Goal: Information Seeking & Learning: Learn about a topic

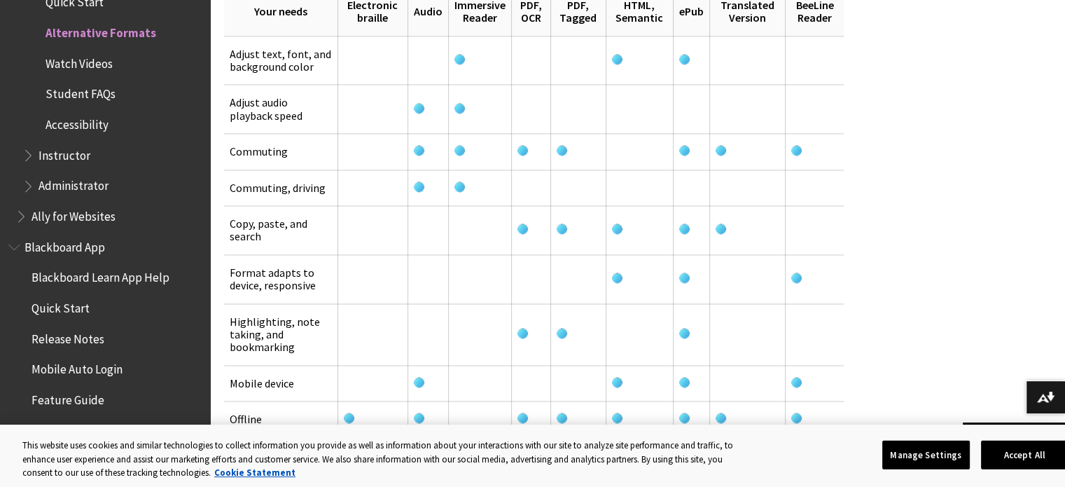
scroll to position [2213, 0]
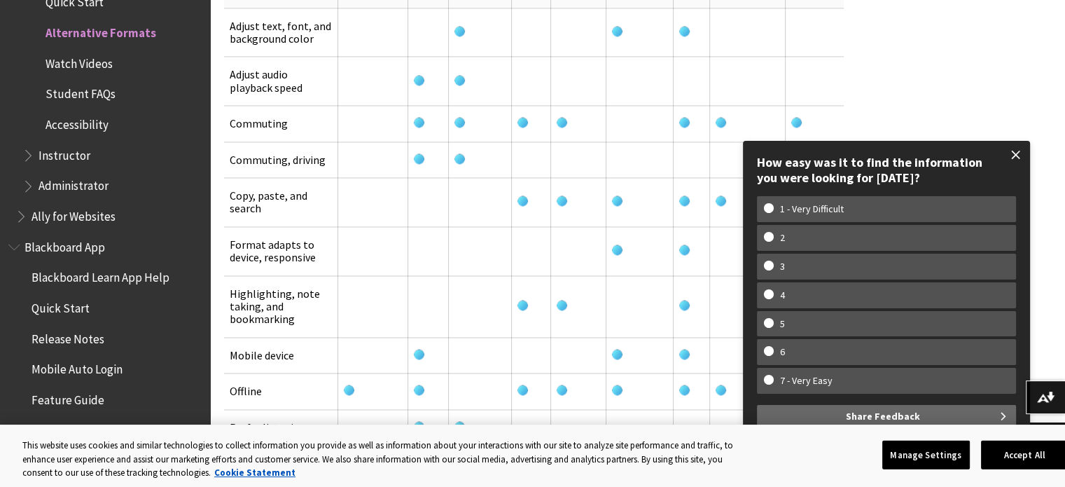
click at [1017, 154] on span at bounding box center [1016, 154] width 29 height 29
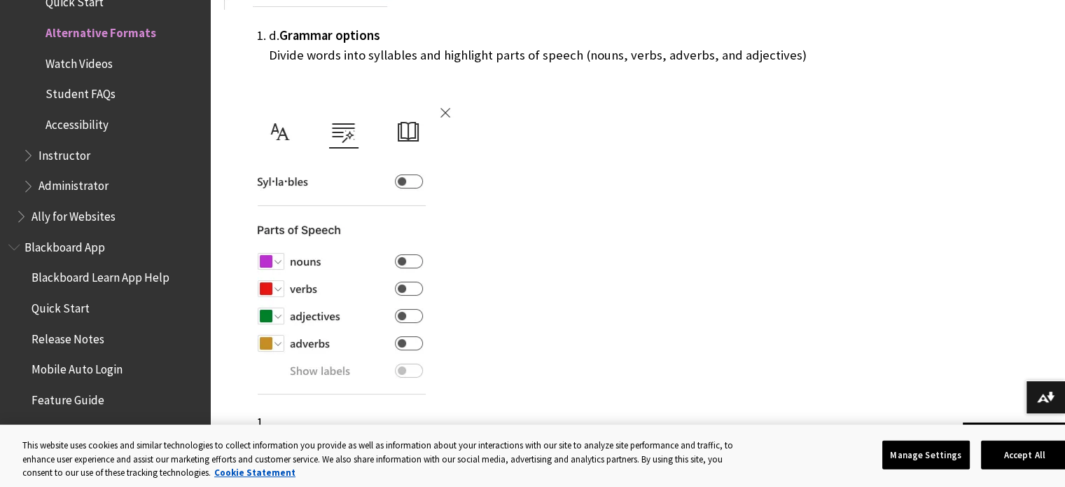
scroll to position [0, 0]
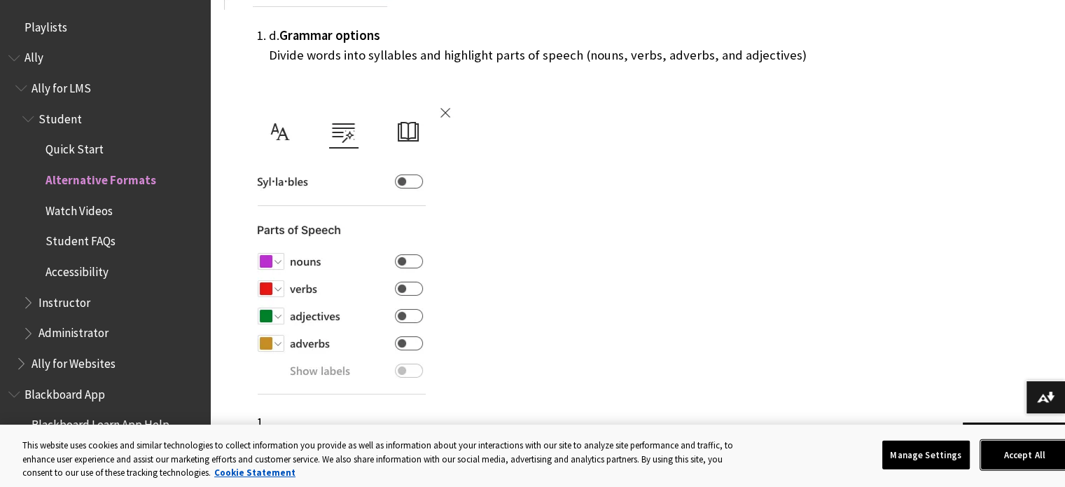
click at [1030, 447] on button "Accept All" at bounding box center [1025, 454] width 88 height 29
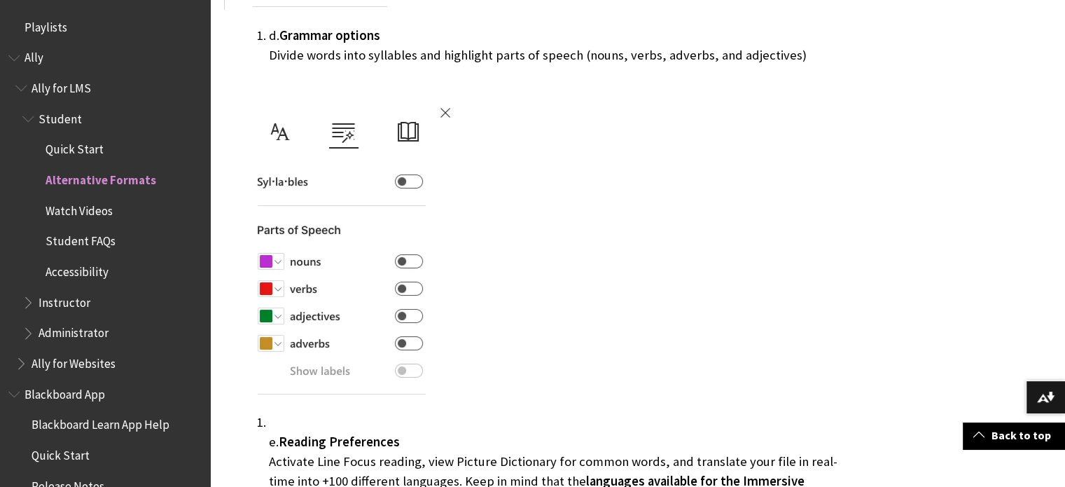
click at [68, 121] on span "Student" at bounding box center [60, 116] width 43 height 19
click at [68, 121] on span "Student" at bounding box center [61, 116] width 45 height 19
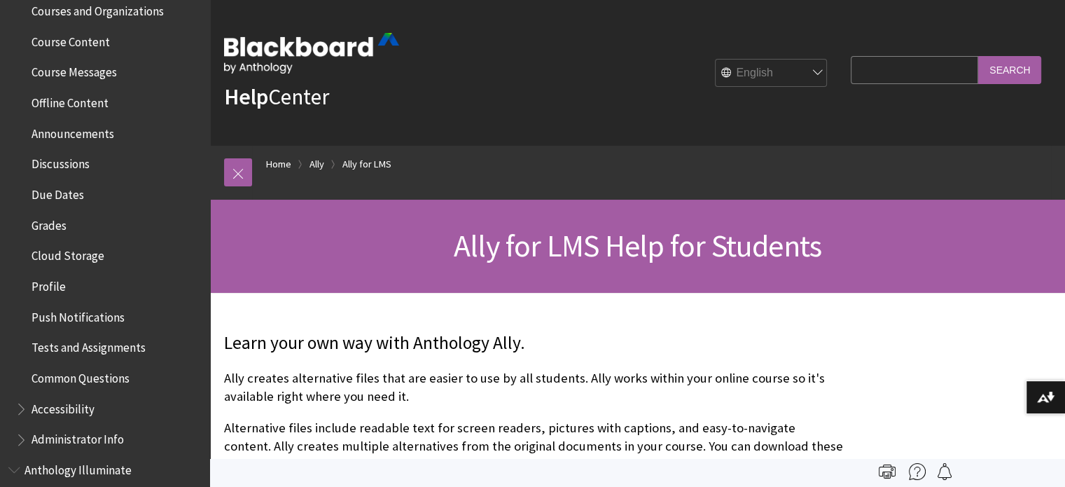
scroll to position [712, 0]
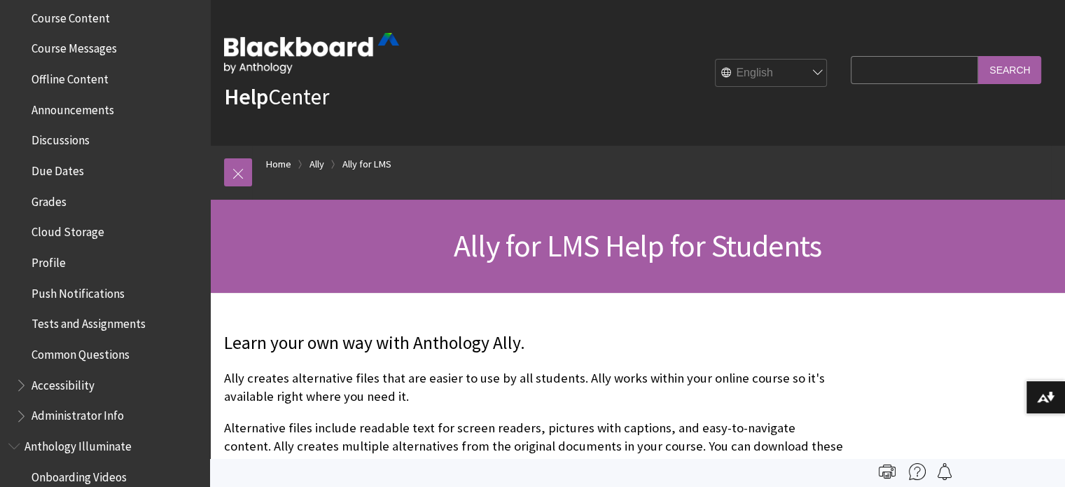
click at [125, 319] on span "Tests and Assignments" at bounding box center [89, 321] width 114 height 19
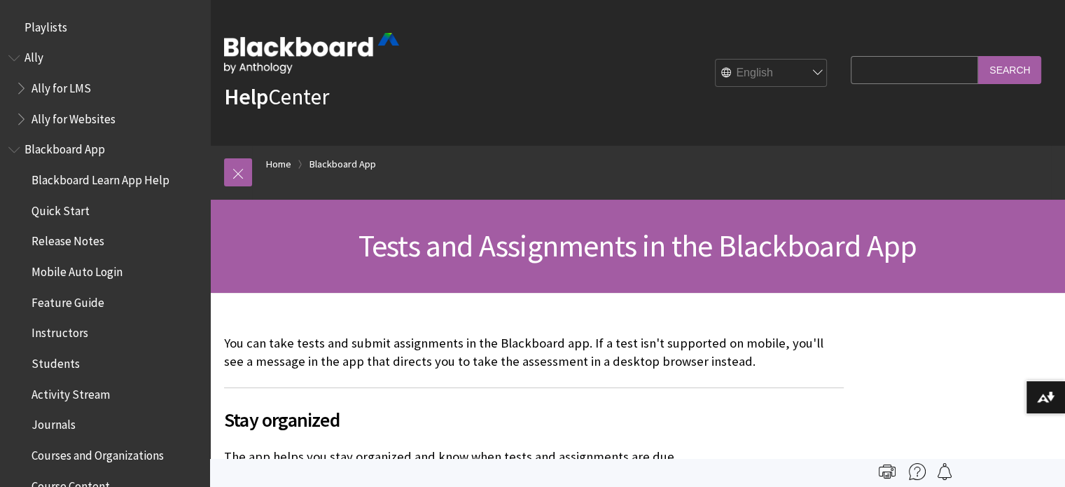
scroll to position [759, 0]
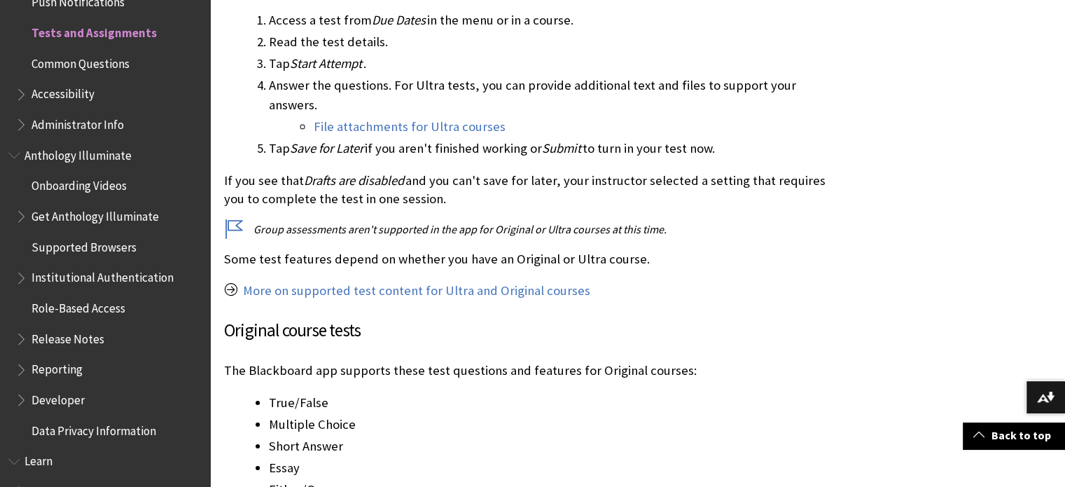
scroll to position [1541, 0]
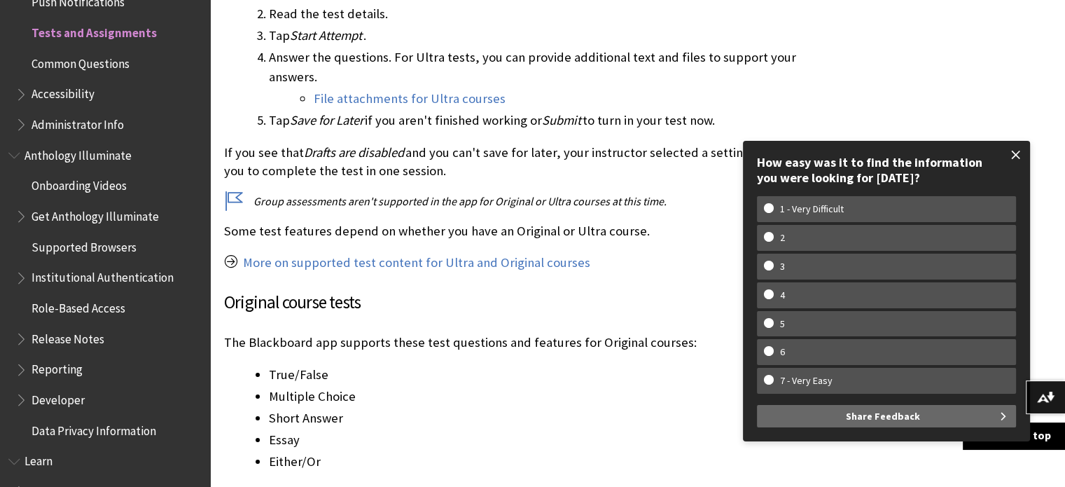
click at [1019, 152] on span at bounding box center [1016, 154] width 29 height 29
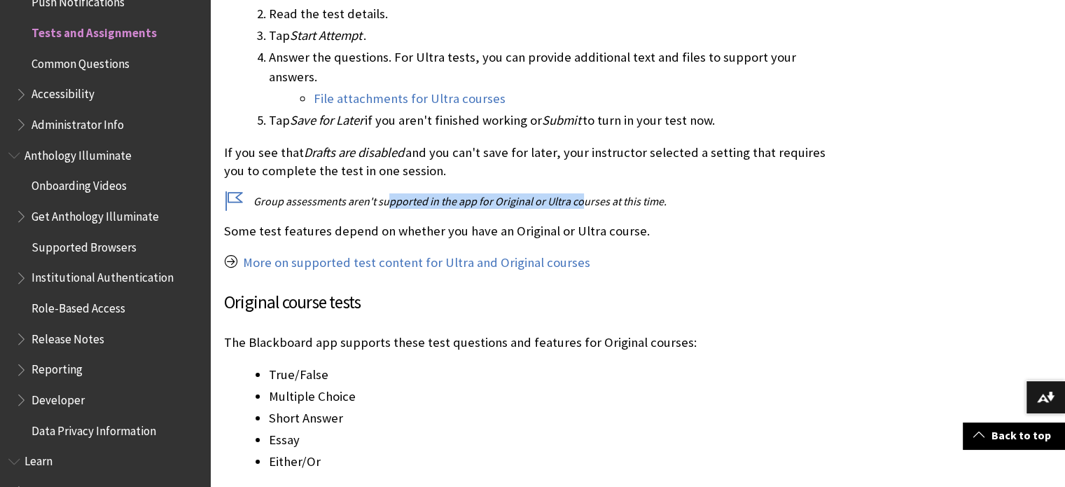
drag, startPoint x: 408, startPoint y: 240, endPoint x: 629, endPoint y: 233, distance: 221.4
click at [629, 209] on p "Group assessments aren't supported in the app for Original or Ultra courses at …" at bounding box center [534, 200] width 620 height 15
click at [750, 257] on div "You can take tests and submit assignments in the Blackboard app. If a test isn'…" at bounding box center [534, 354] width 620 height 3123
click at [787, 240] on p "Some test features depend on whether you have an Original or Ultra course." at bounding box center [534, 231] width 620 height 18
click at [432, 367] on div "You can take tests and submit assignments in the Blackboard app. If a test isn'…" at bounding box center [534, 354] width 620 height 3123
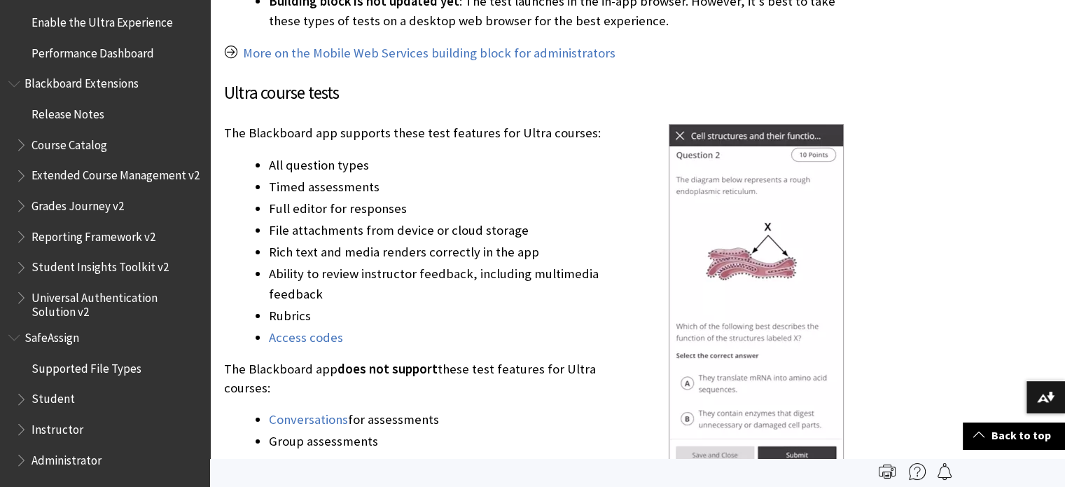
scroll to position [1461, 0]
click at [54, 396] on span "Student" at bounding box center [53, 396] width 43 height 19
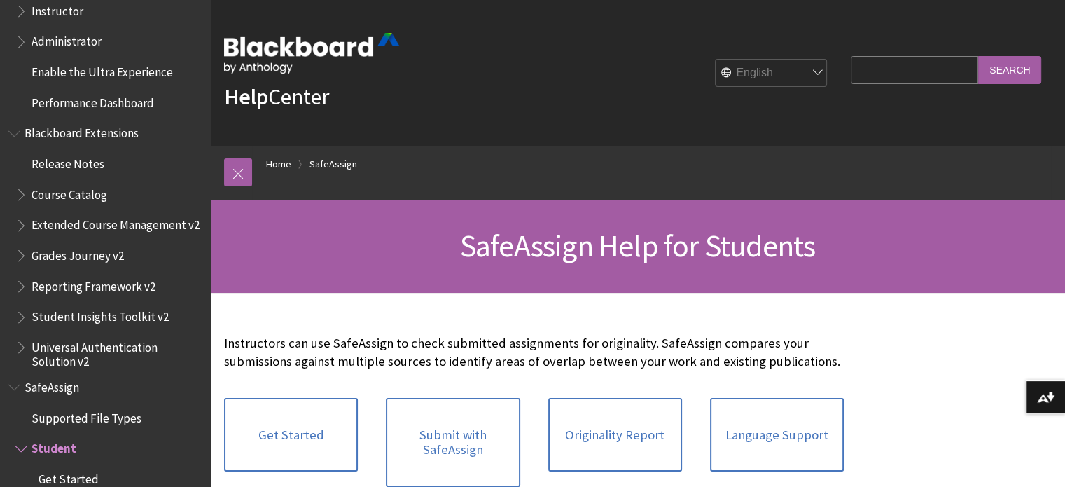
scroll to position [1394, 0]
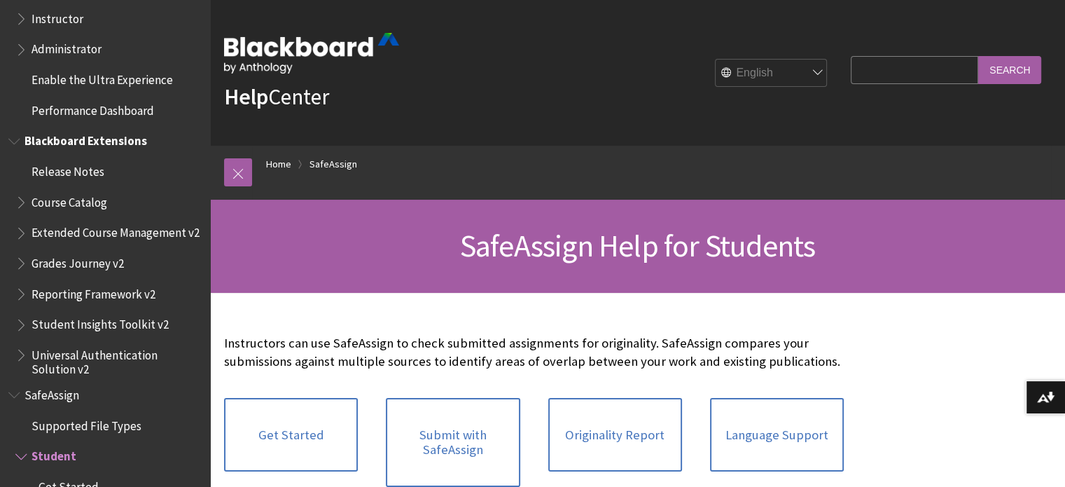
click at [83, 170] on span "Release Notes" at bounding box center [68, 169] width 73 height 19
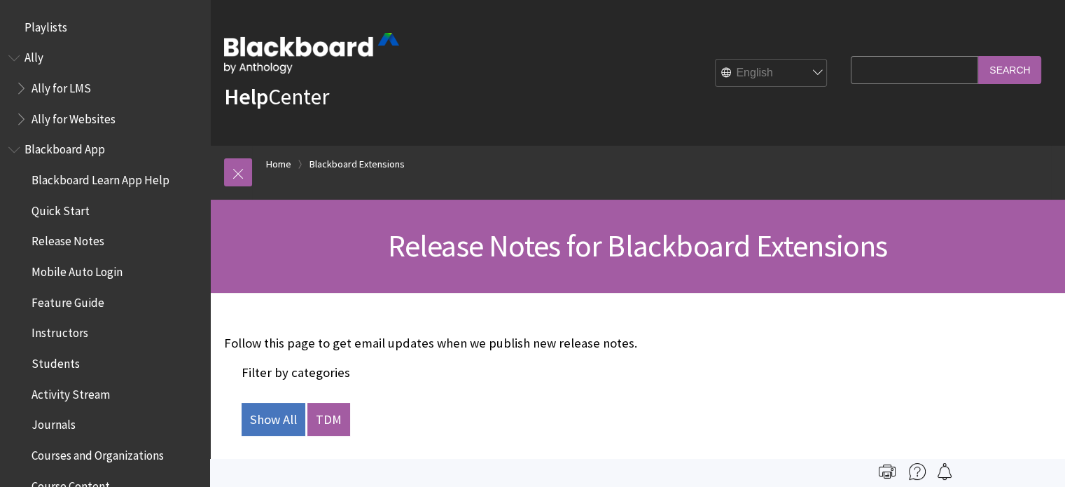
scroll to position [1461, 0]
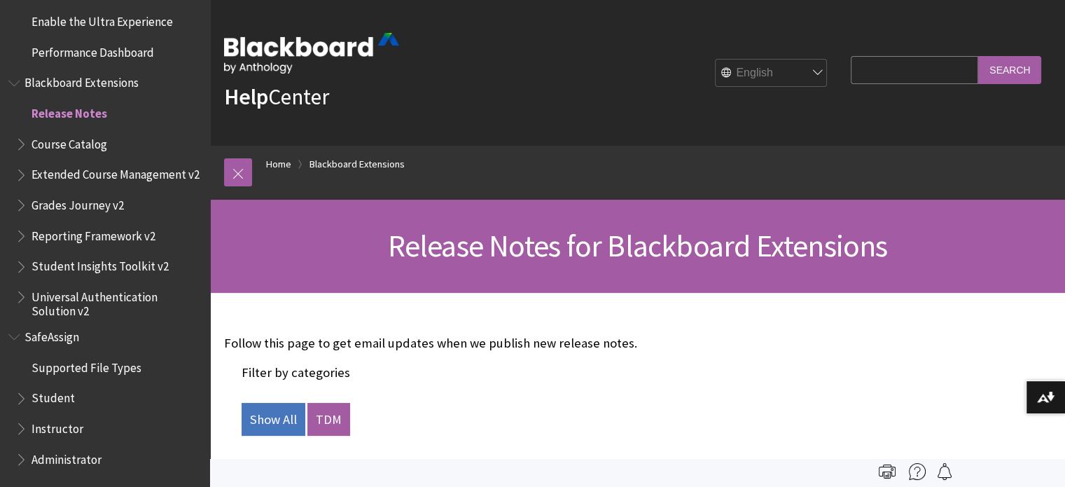
click at [434, 352] on p "Follow this page to get email updates when we publish new release notes." at bounding box center [534, 343] width 620 height 18
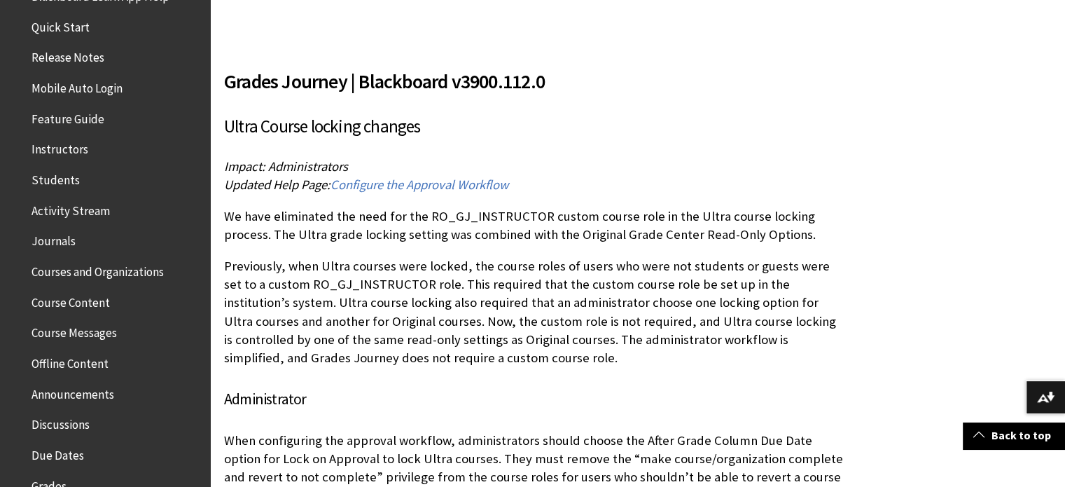
scroll to position [0, 0]
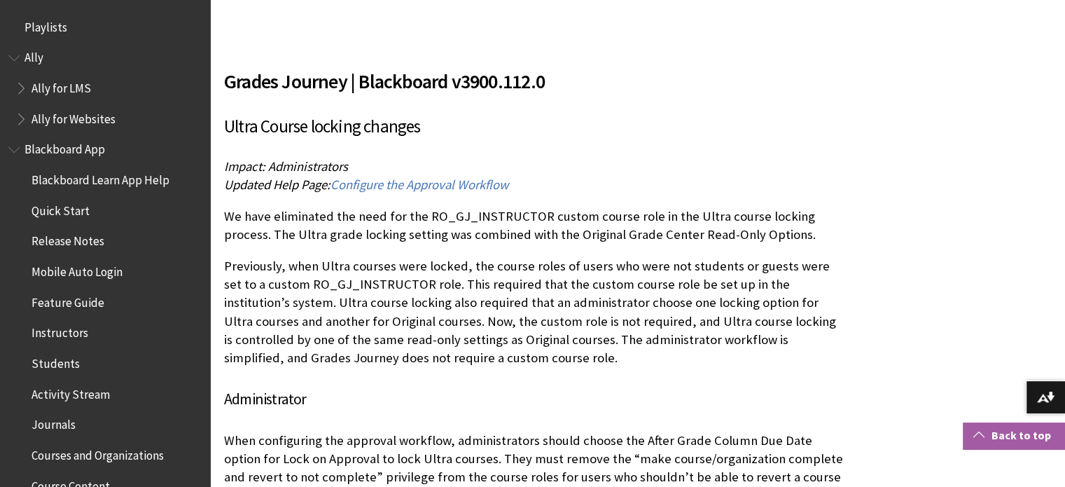
click at [1027, 436] on link "Back to top" at bounding box center [1014, 435] width 102 height 26
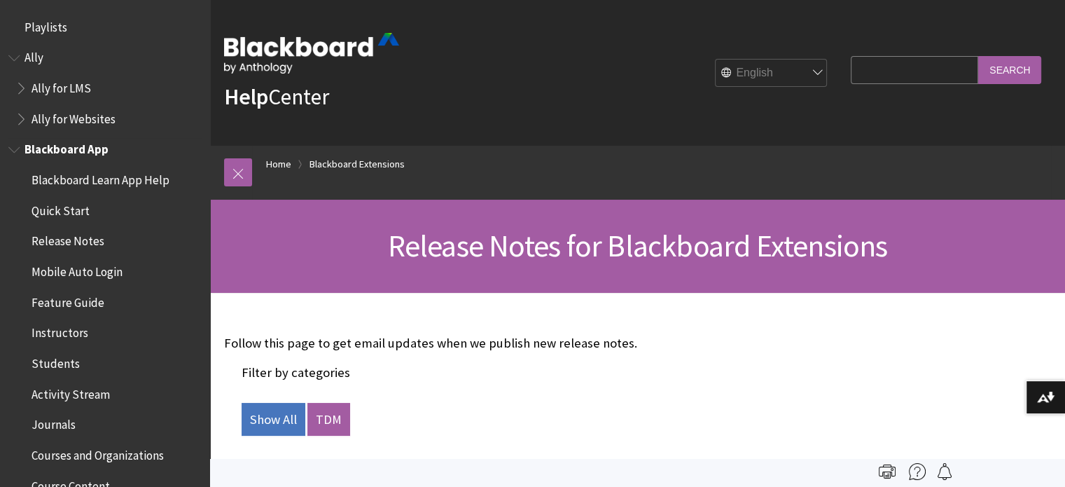
click at [90, 459] on span "Courses and Organizations" at bounding box center [98, 452] width 132 height 19
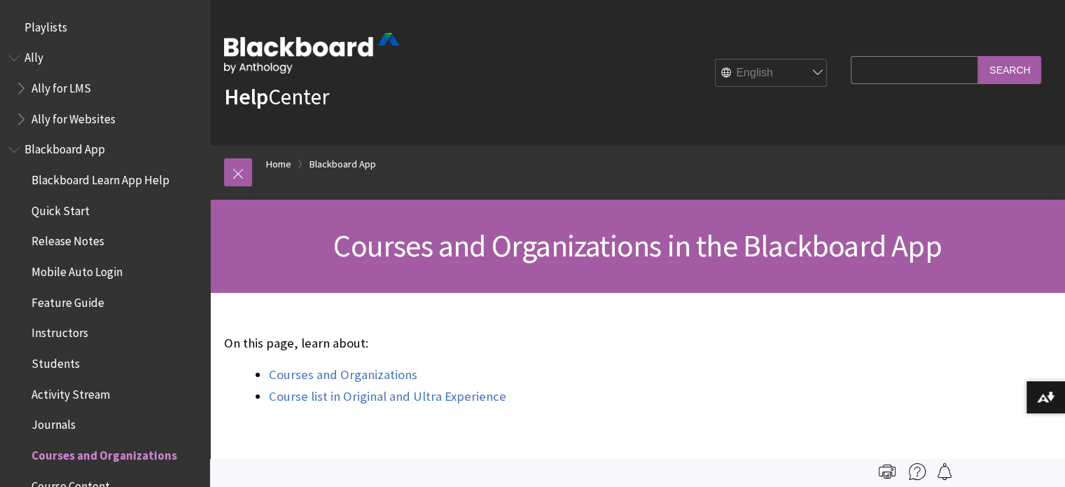
scroll to position [422, 0]
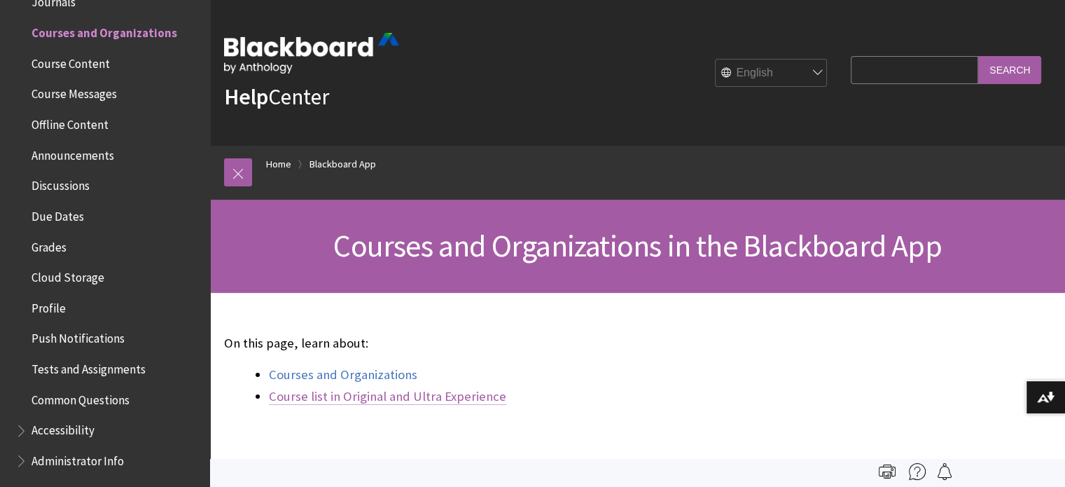
click at [480, 405] on link "Course list in Original and Ultra Experience" at bounding box center [387, 396] width 237 height 17
